Goal: Information Seeking & Learning: Learn about a topic

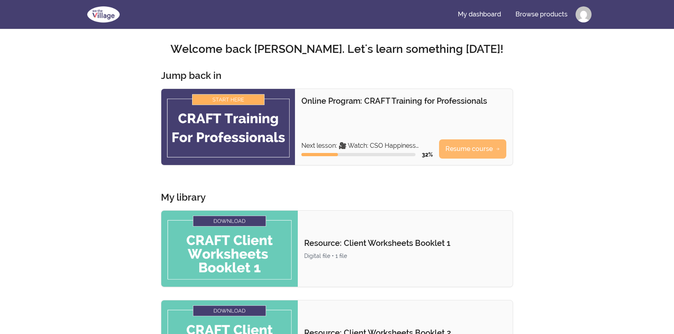
click at [457, 150] on link "Resume course" at bounding box center [472, 148] width 67 height 19
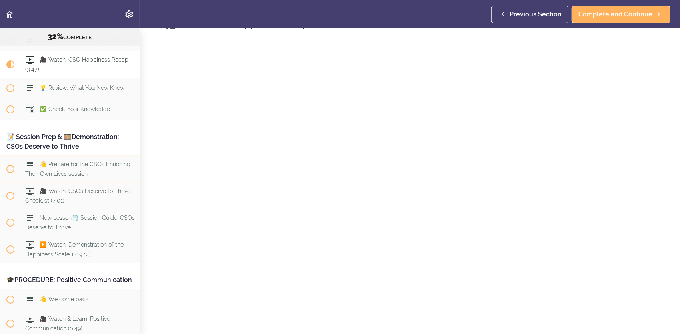
scroll to position [40, 0]
click at [400, 323] on link "Complete and Continue" at bounding box center [410, 332] width 99 height 18
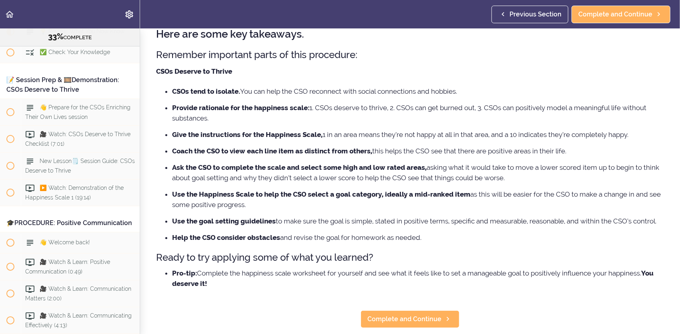
scroll to position [80, 0]
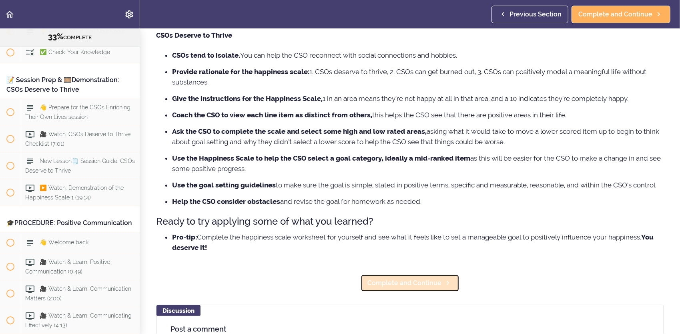
click at [389, 288] on span "Complete and Continue" at bounding box center [404, 283] width 74 height 10
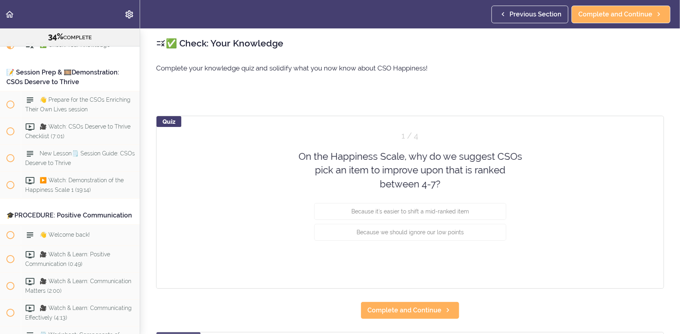
scroll to position [1999, 0]
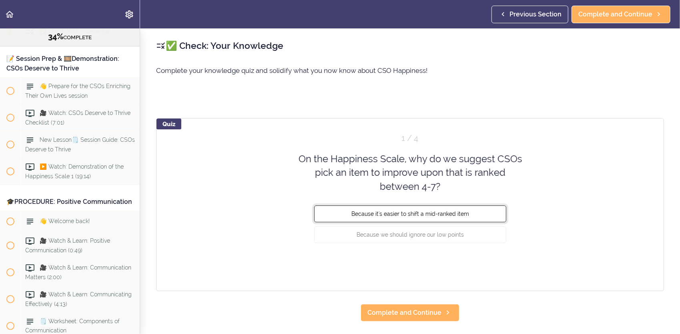
click at [423, 218] on button "Because it's easier to shift a mid-ranked item" at bounding box center [410, 213] width 192 height 17
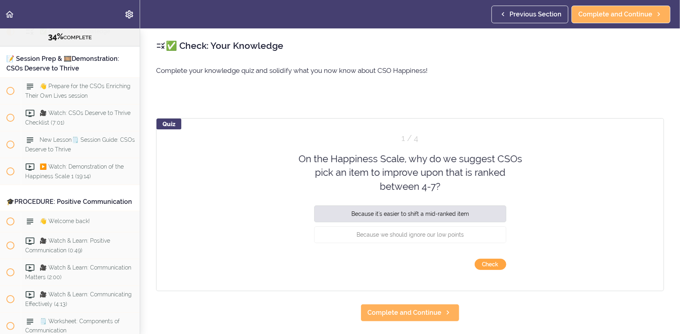
click at [486, 267] on button "Check" at bounding box center [491, 264] width 32 height 11
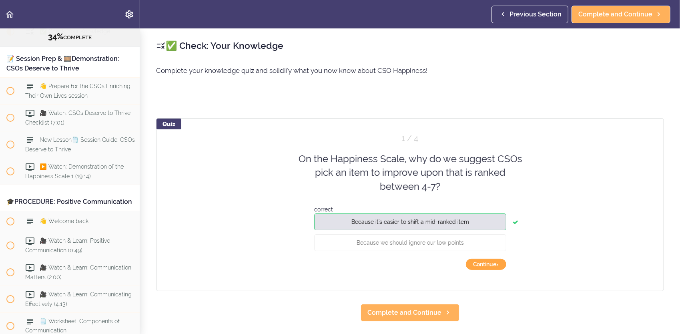
click at [486, 267] on button "Continue ›" at bounding box center [486, 264] width 40 height 11
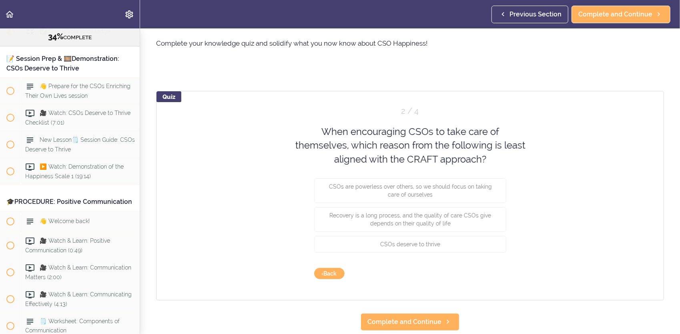
scroll to position [40, 0]
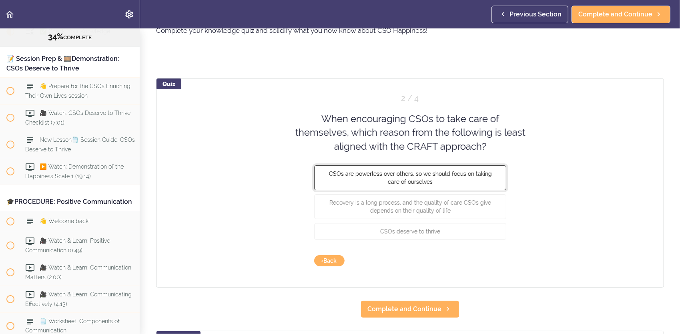
click at [398, 179] on span "CSOs are powerless over others, so we should focus on taking care of ourselves" at bounding box center [410, 177] width 163 height 14
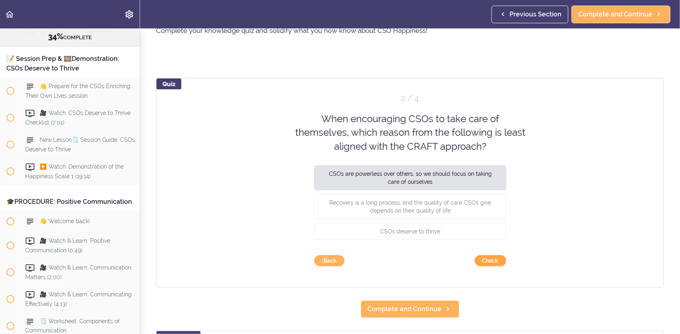
click at [481, 261] on button "Check" at bounding box center [491, 260] width 32 height 11
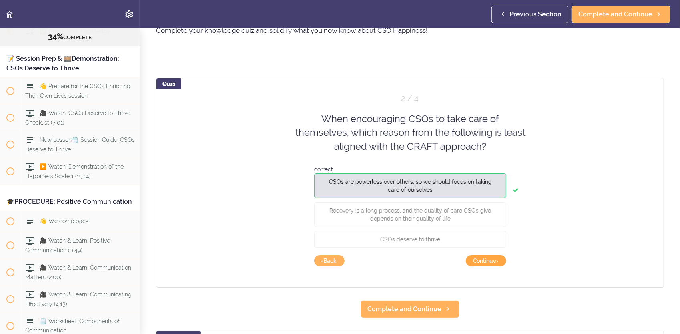
click at [478, 259] on button "Continue ›" at bounding box center [486, 260] width 40 height 11
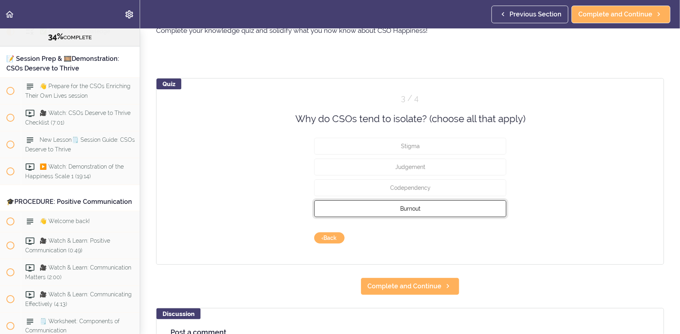
click at [434, 203] on button "Burnout" at bounding box center [410, 208] width 192 height 17
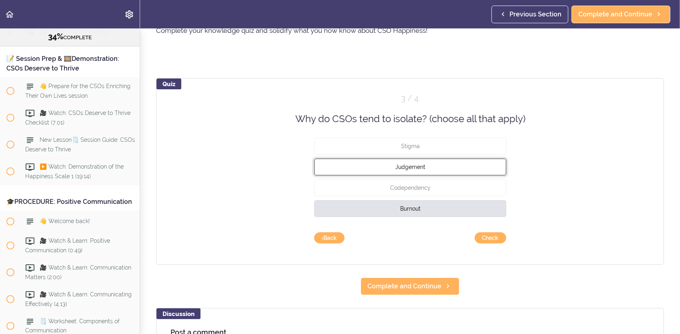
click at [428, 162] on button "Judgement" at bounding box center [410, 166] width 192 height 17
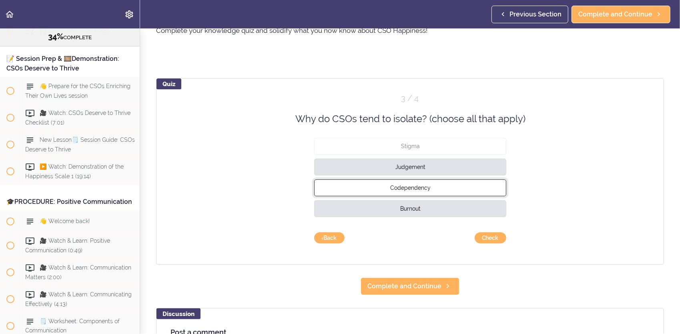
click at [446, 191] on button "Codependency" at bounding box center [410, 187] width 192 height 17
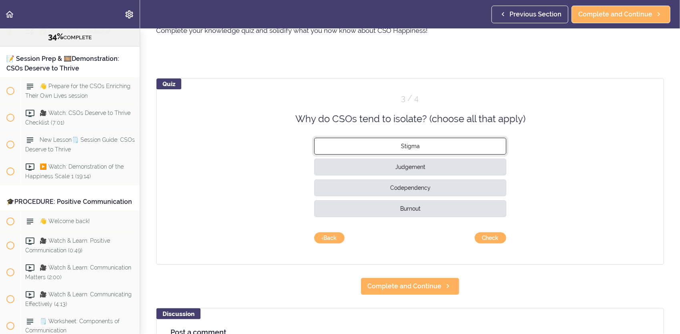
click at [458, 147] on button "Stigma" at bounding box center [410, 146] width 192 height 17
click at [492, 238] on button "Check" at bounding box center [491, 237] width 32 height 11
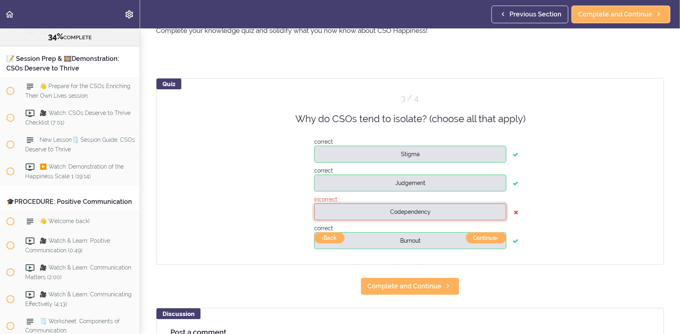
click at [484, 213] on button "Codependency" at bounding box center [410, 211] width 192 height 17
click at [329, 237] on button "‹ Back" at bounding box center [329, 237] width 30 height 11
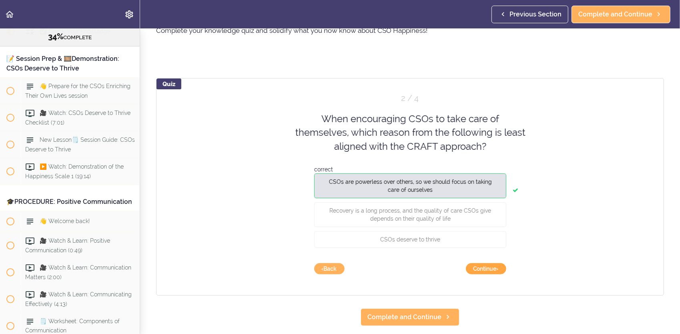
click at [483, 267] on button "Continue ›" at bounding box center [486, 268] width 40 height 11
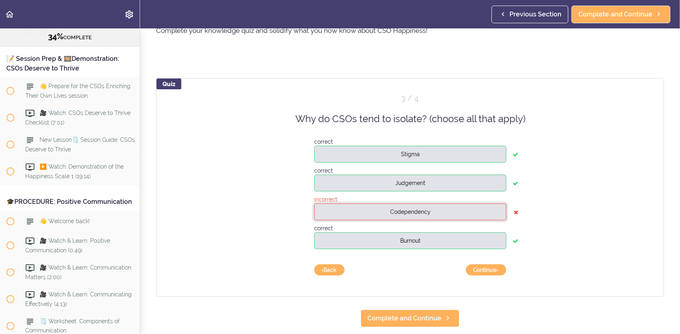
drag, startPoint x: 439, startPoint y: 211, endPoint x: 443, endPoint y: 211, distance: 4.5
click at [439, 211] on button "Codependency" at bounding box center [410, 211] width 192 height 17
click at [497, 270] on button "Continue ›" at bounding box center [486, 269] width 40 height 11
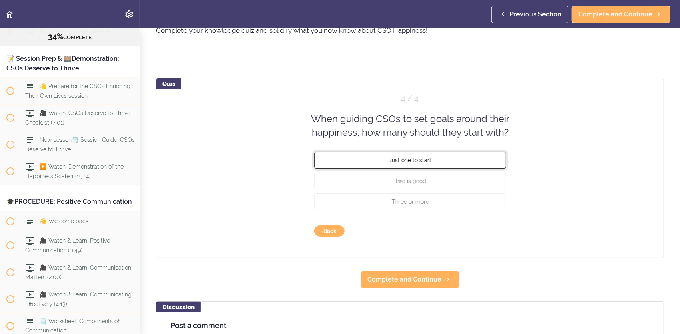
click at [417, 162] on span "Just one to start" at bounding box center [410, 159] width 42 height 6
click at [496, 235] on button "Check" at bounding box center [491, 230] width 32 height 11
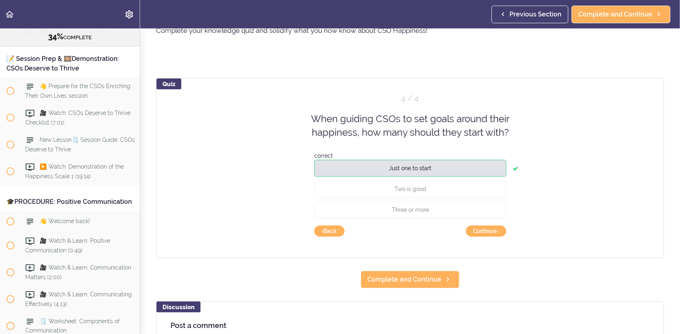
click at [484, 224] on div "Quiz 4 / 4 When guiding CSOs to set goals around their happiness, how many shou…" at bounding box center [410, 168] width 508 height 180
click at [487, 233] on button "Continue ›" at bounding box center [486, 230] width 40 height 11
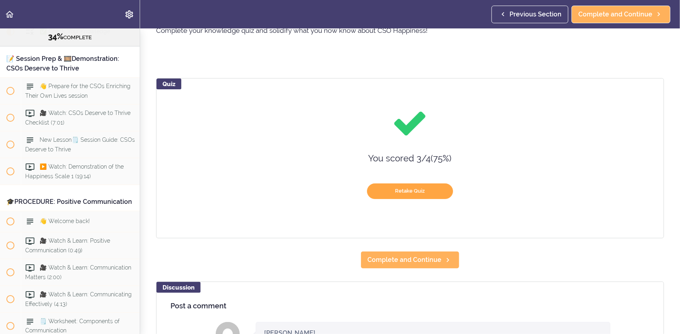
click at [433, 195] on button "Retake Quiz" at bounding box center [410, 191] width 86 height 16
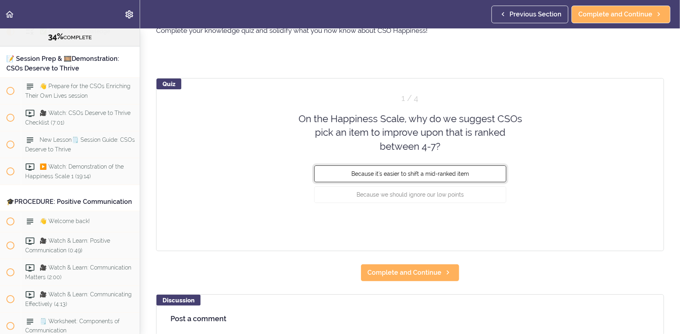
click at [472, 174] on button "Because it's easier to shift a mid-ranked item" at bounding box center [410, 173] width 192 height 17
click at [489, 222] on button "Check" at bounding box center [491, 224] width 32 height 11
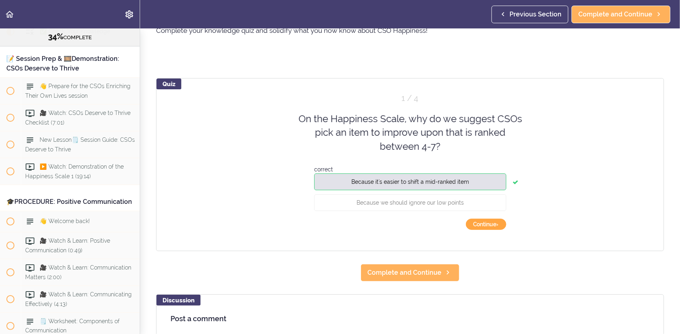
click at [488, 225] on button "Continue ›" at bounding box center [486, 224] width 40 height 11
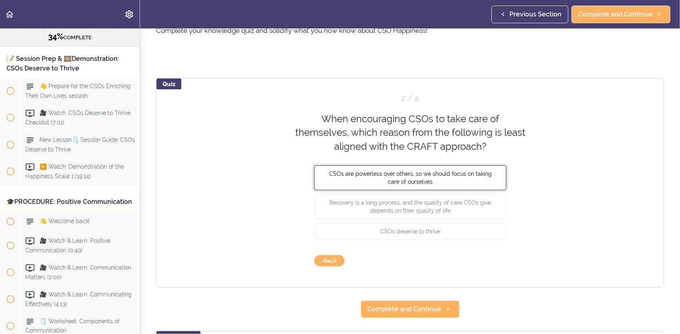
click at [489, 180] on button "CSOs are powerless over others, so we should focus on taking care of ourselves" at bounding box center [410, 177] width 192 height 25
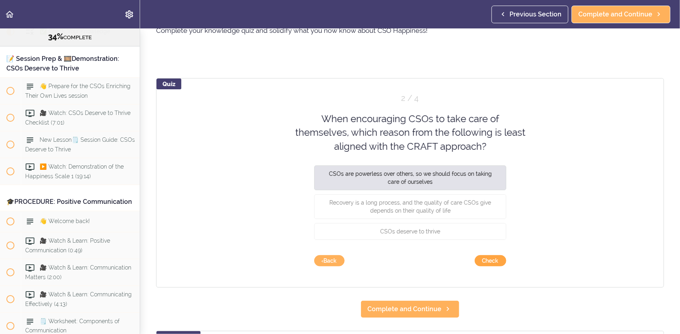
click at [496, 261] on button "Check" at bounding box center [491, 260] width 32 height 11
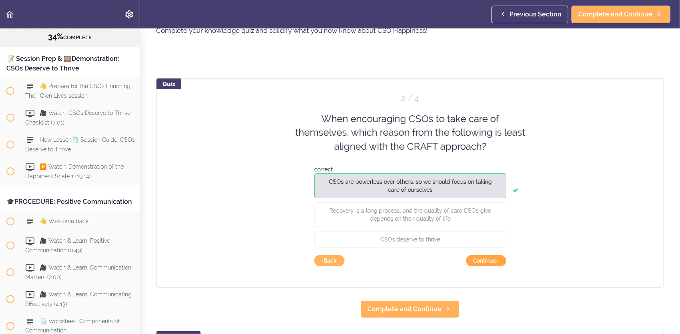
click at [491, 259] on button "Continue ›" at bounding box center [486, 260] width 40 height 11
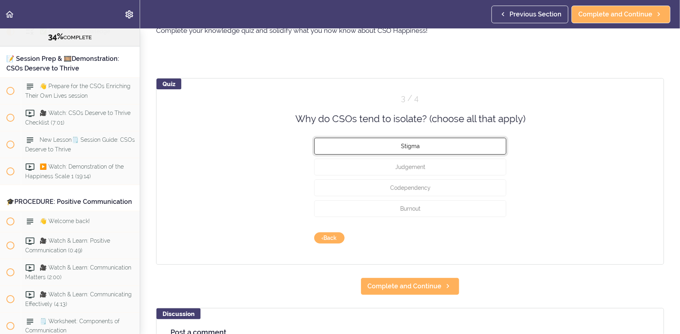
click at [438, 152] on button "Stigma" at bounding box center [410, 146] width 192 height 17
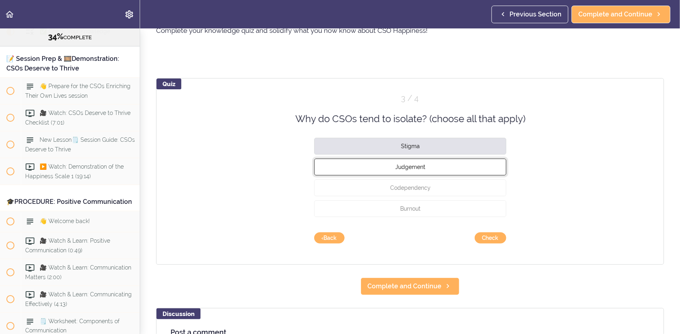
click at [441, 166] on button "Judgement" at bounding box center [410, 166] width 192 height 17
click at [446, 217] on div "Burnout" at bounding box center [410, 210] width 192 height 21
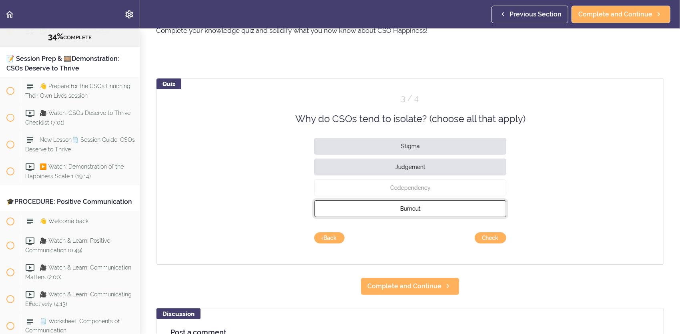
click at [455, 208] on button "Burnout" at bounding box center [410, 208] width 192 height 17
click at [490, 237] on button "Check" at bounding box center [491, 237] width 32 height 11
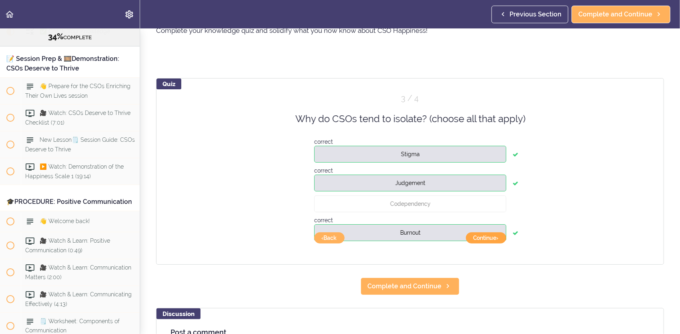
click at [484, 238] on button "Continue ›" at bounding box center [486, 237] width 40 height 11
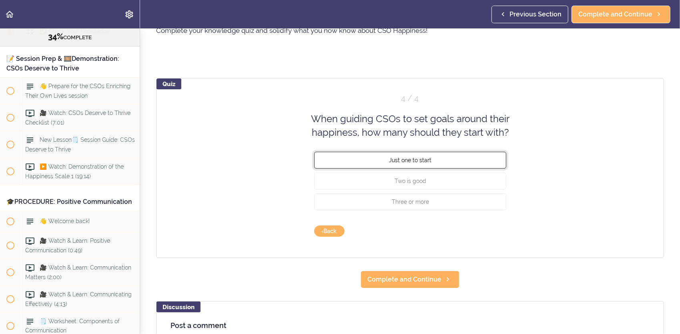
click at [459, 163] on button "Just one to start" at bounding box center [410, 159] width 192 height 17
click at [490, 233] on button "Check" at bounding box center [491, 230] width 32 height 11
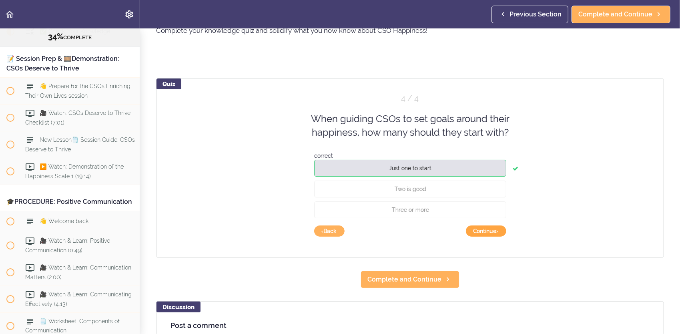
click at [485, 228] on button "Continue ›" at bounding box center [486, 230] width 40 height 11
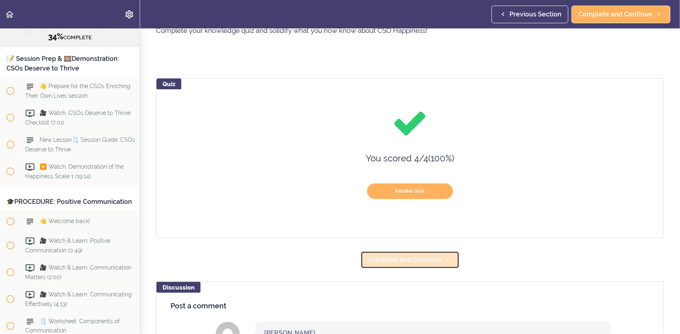
click at [443, 263] on icon at bounding box center [448, 260] width 10 height 8
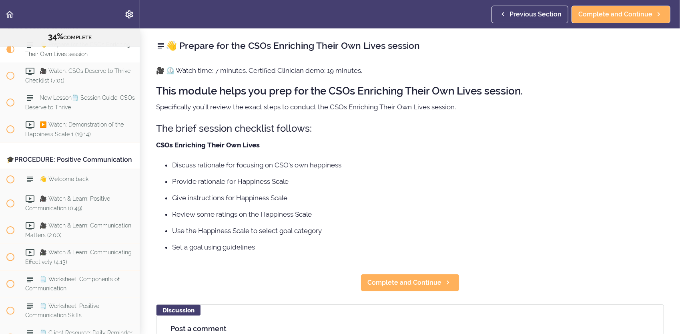
scroll to position [2056, 0]
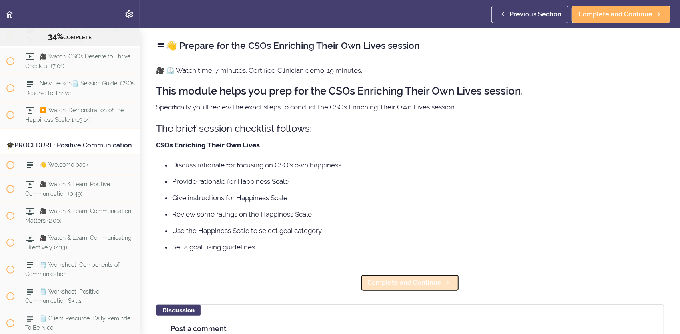
click at [414, 278] on span "Complete and Continue" at bounding box center [404, 283] width 74 height 10
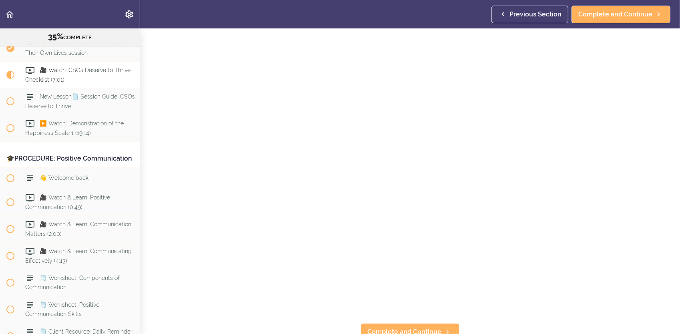
scroll to position [80, 0]
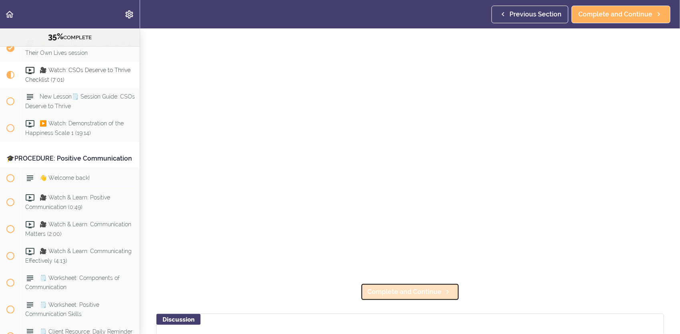
click at [388, 287] on span "Complete and Continue" at bounding box center [404, 292] width 74 height 10
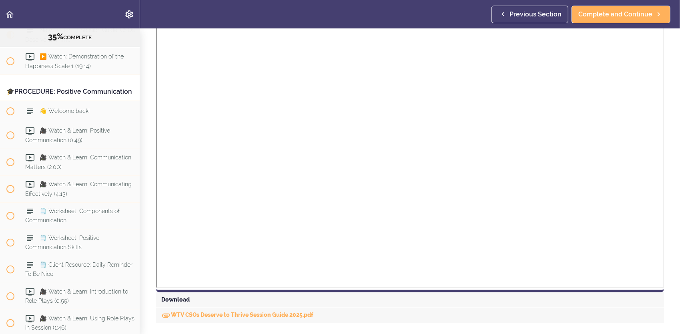
scroll to position [200, 0]
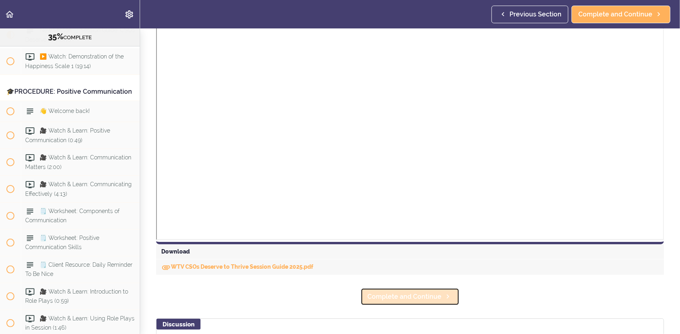
click at [432, 297] on span "Complete and Continue" at bounding box center [404, 297] width 74 height 10
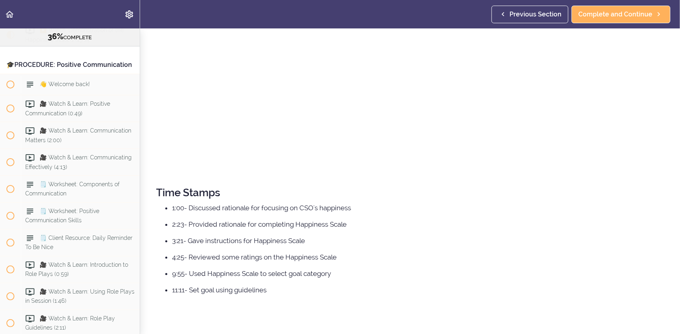
scroll to position [240, 0]
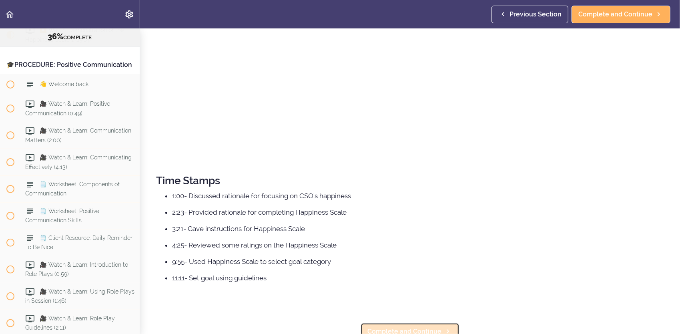
click at [409, 327] on span "Complete and Continue" at bounding box center [404, 332] width 74 height 10
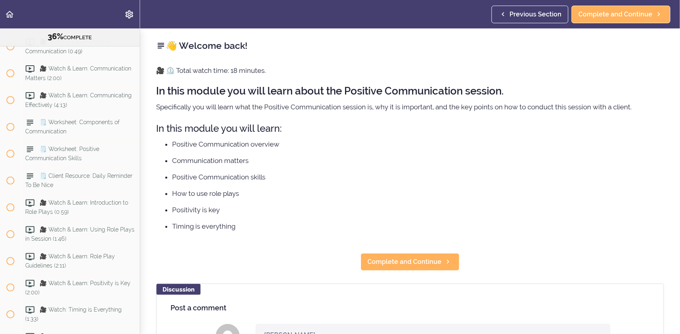
scroll to position [2198, 0]
click at [395, 263] on span "Complete and Continue" at bounding box center [404, 262] width 74 height 10
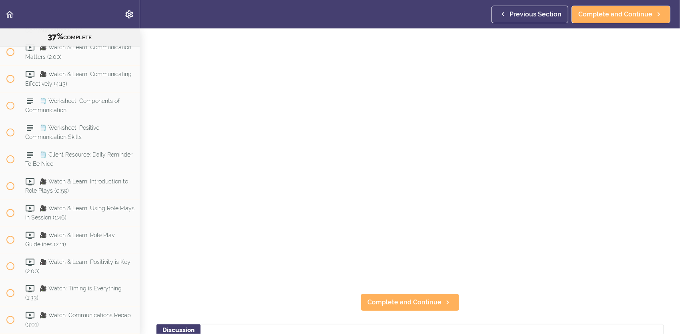
scroll to position [80, 0]
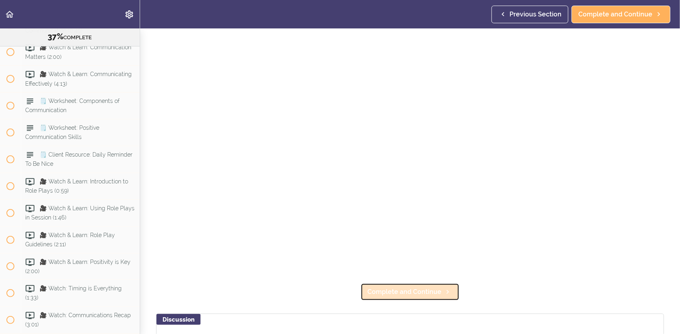
click at [432, 287] on span "Complete and Continue" at bounding box center [404, 292] width 74 height 10
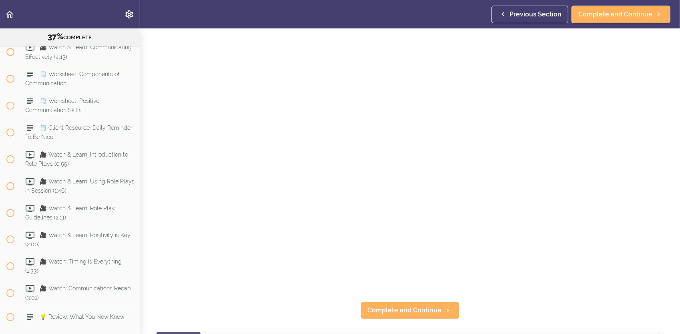
scroll to position [80, 0]
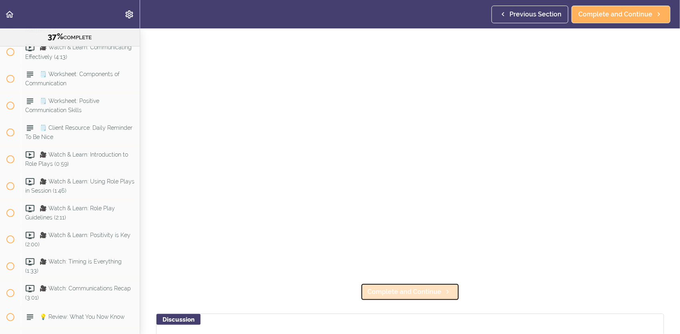
click at [404, 287] on span "Complete and Continue" at bounding box center [404, 292] width 74 height 10
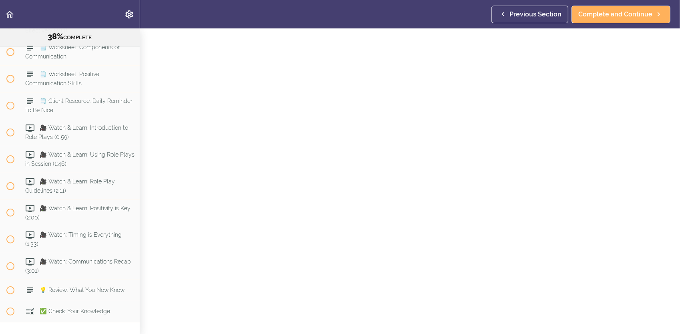
scroll to position [40, 0]
click at [417, 327] on span "Complete and Continue" at bounding box center [404, 332] width 74 height 10
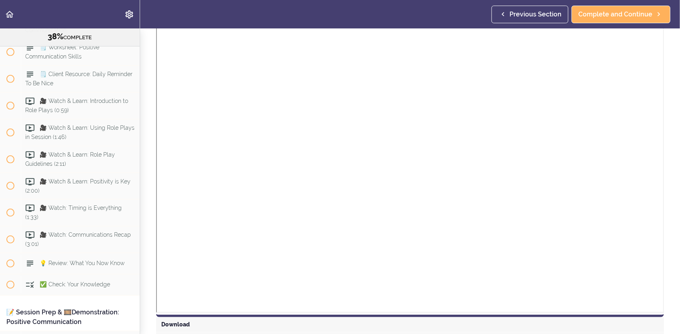
scroll to position [200, 0]
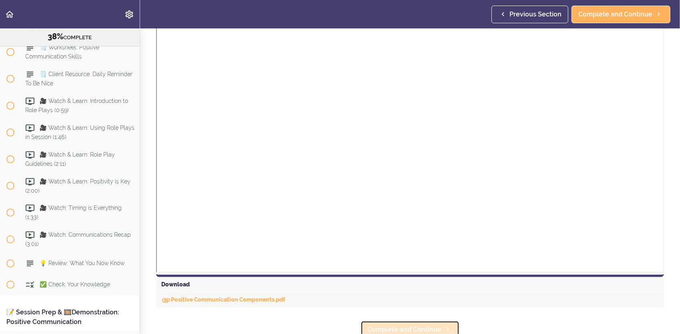
click at [425, 323] on link "Complete and Continue" at bounding box center [410, 330] width 99 height 18
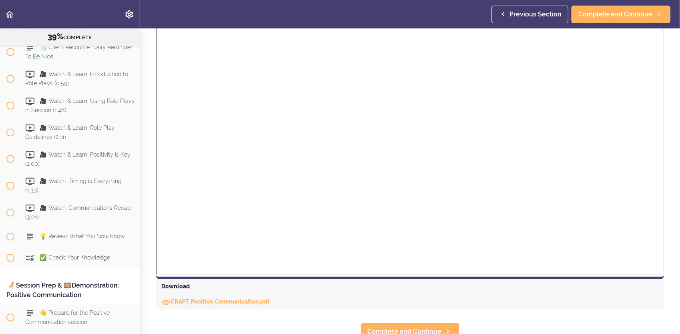
scroll to position [222, 0]
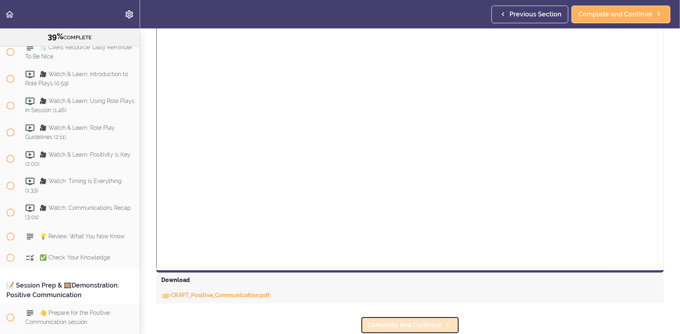
click at [436, 320] on span "Complete and Continue" at bounding box center [404, 325] width 74 height 10
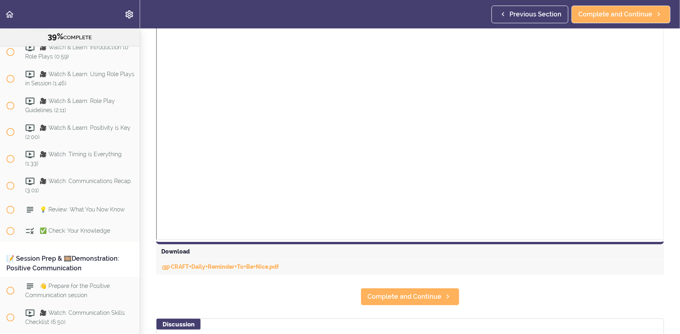
scroll to position [240, 0]
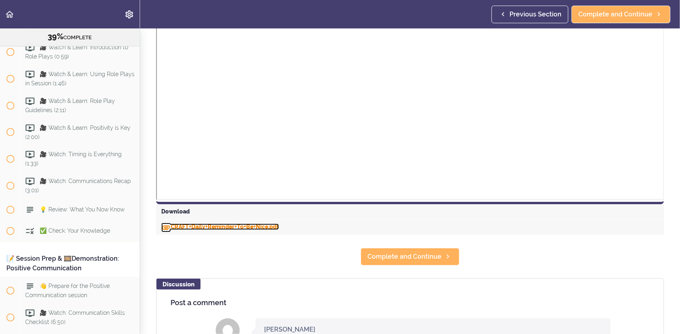
click at [204, 228] on link "CRAFT+Daily+Reminder+To+Be+Nice.pdf" at bounding box center [220, 226] width 118 height 6
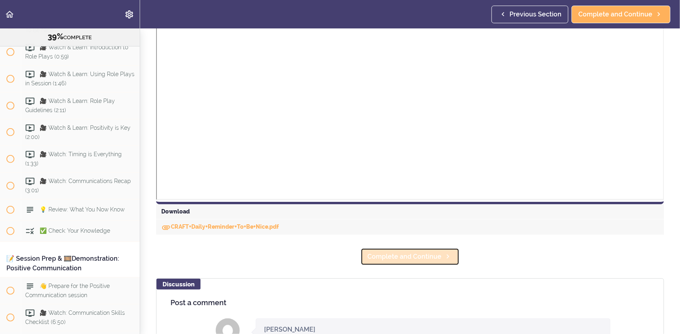
click at [425, 255] on span "Complete and Continue" at bounding box center [404, 257] width 74 height 10
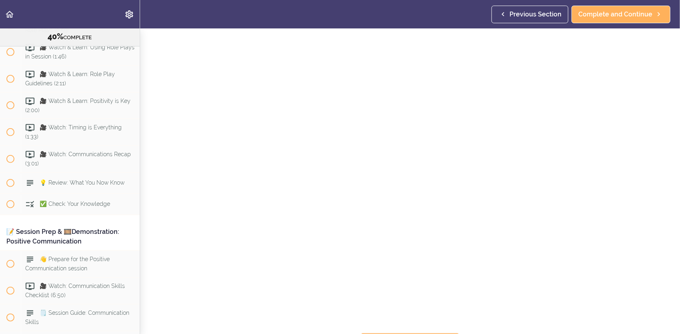
scroll to position [49, 0]
click at [415, 325] on link "Complete and Continue" at bounding box center [410, 325] width 99 height 18
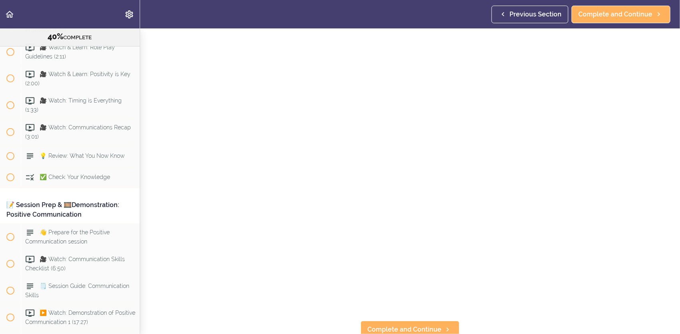
scroll to position [49, 0]
click at [426, 320] on span "Complete and Continue" at bounding box center [404, 325] width 74 height 10
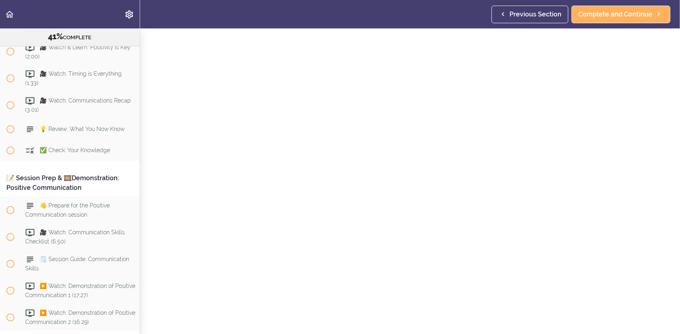
scroll to position [49, 0]
click at [406, 325] on link "Complete and Continue" at bounding box center [410, 325] width 99 height 18
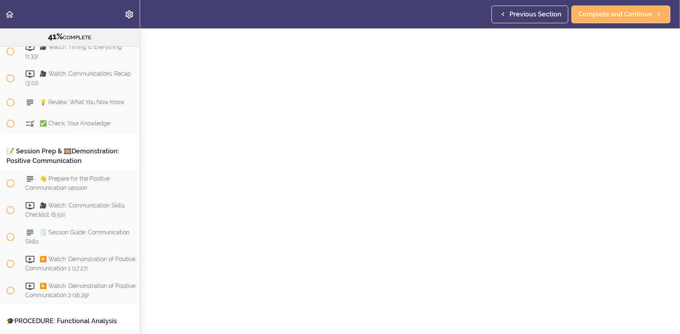
scroll to position [40, 0]
click at [446, 328] on icon at bounding box center [448, 332] width 10 height 8
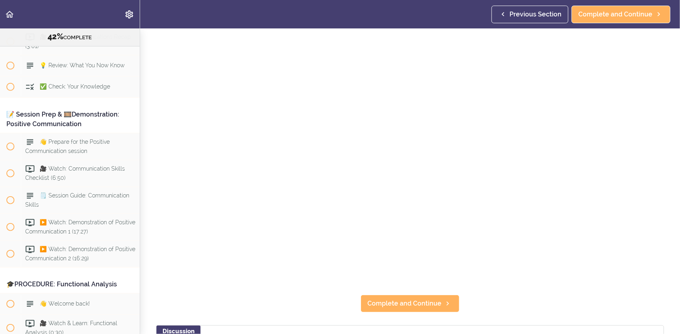
scroll to position [80, 0]
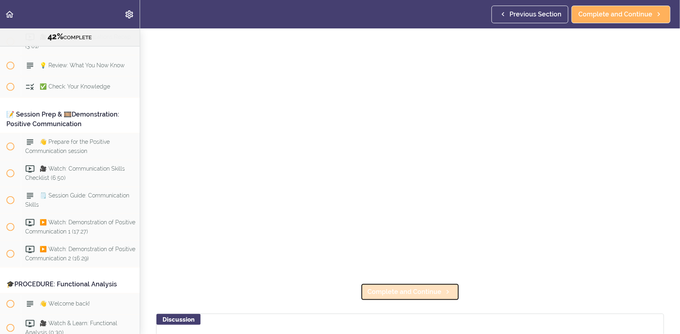
click at [431, 289] on span "Complete and Continue" at bounding box center [404, 292] width 74 height 10
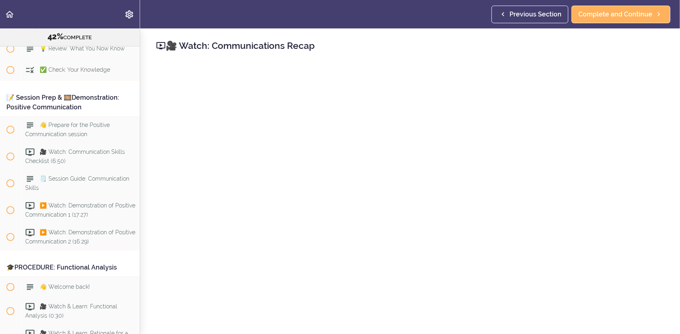
scroll to position [40, 0]
click at [427, 327] on span "Complete and Continue" at bounding box center [404, 332] width 74 height 10
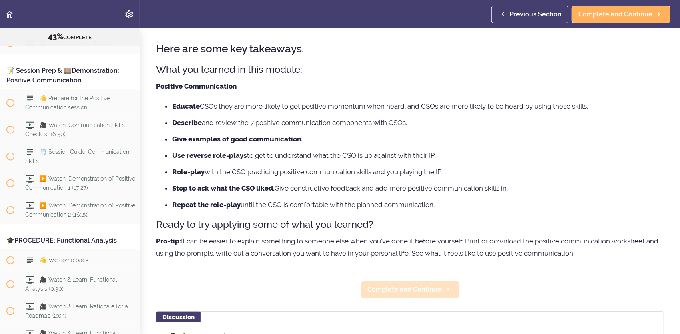
scroll to position [40, 0]
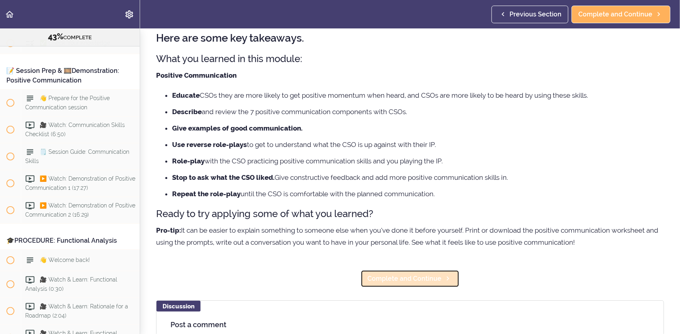
click at [401, 277] on span "Complete and Continue" at bounding box center [404, 279] width 74 height 10
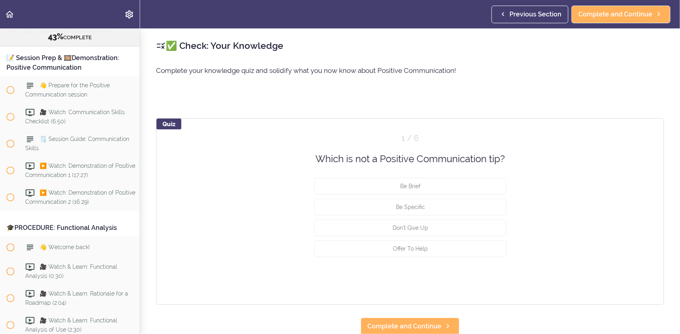
scroll to position [2562, 0]
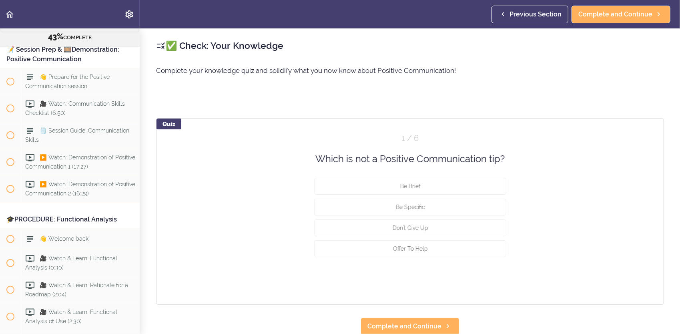
click at [58, 26] on span "✅ Check: Your Knowledge" at bounding box center [75, 22] width 70 height 6
click at [69, 10] on div "💡 Review: What You Now Know" at bounding box center [80, 1] width 119 height 18
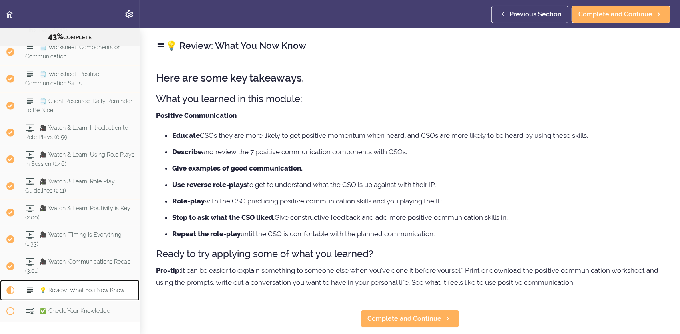
scroll to position [2261, 0]
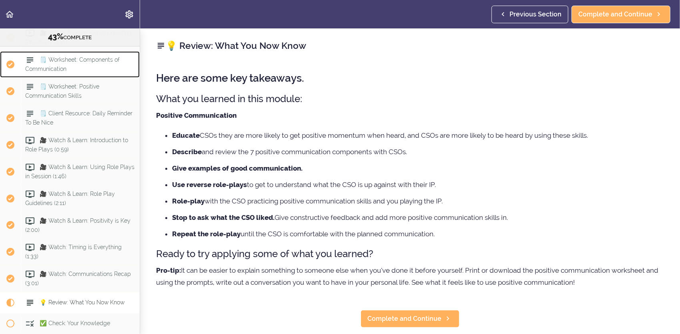
click at [76, 72] on span "🗒️ Worksheet: Components of Communication" at bounding box center [72, 64] width 94 height 16
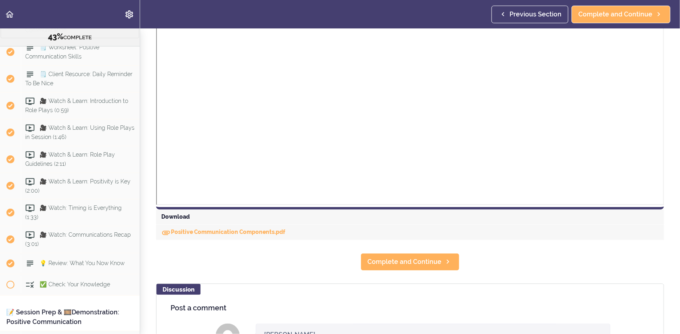
scroll to position [280, 0]
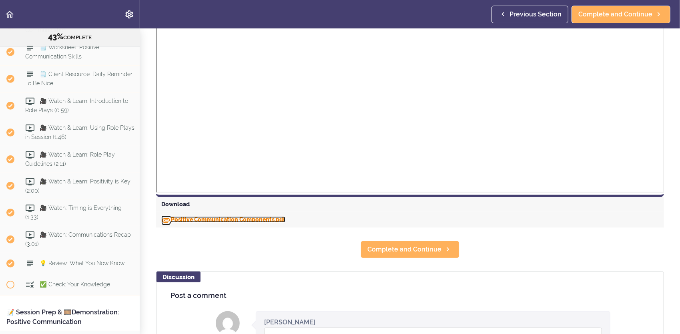
click at [175, 220] on link "Positive Communication Components.pdf" at bounding box center [223, 219] width 124 height 6
